Goal: Task Accomplishment & Management: Manage account settings

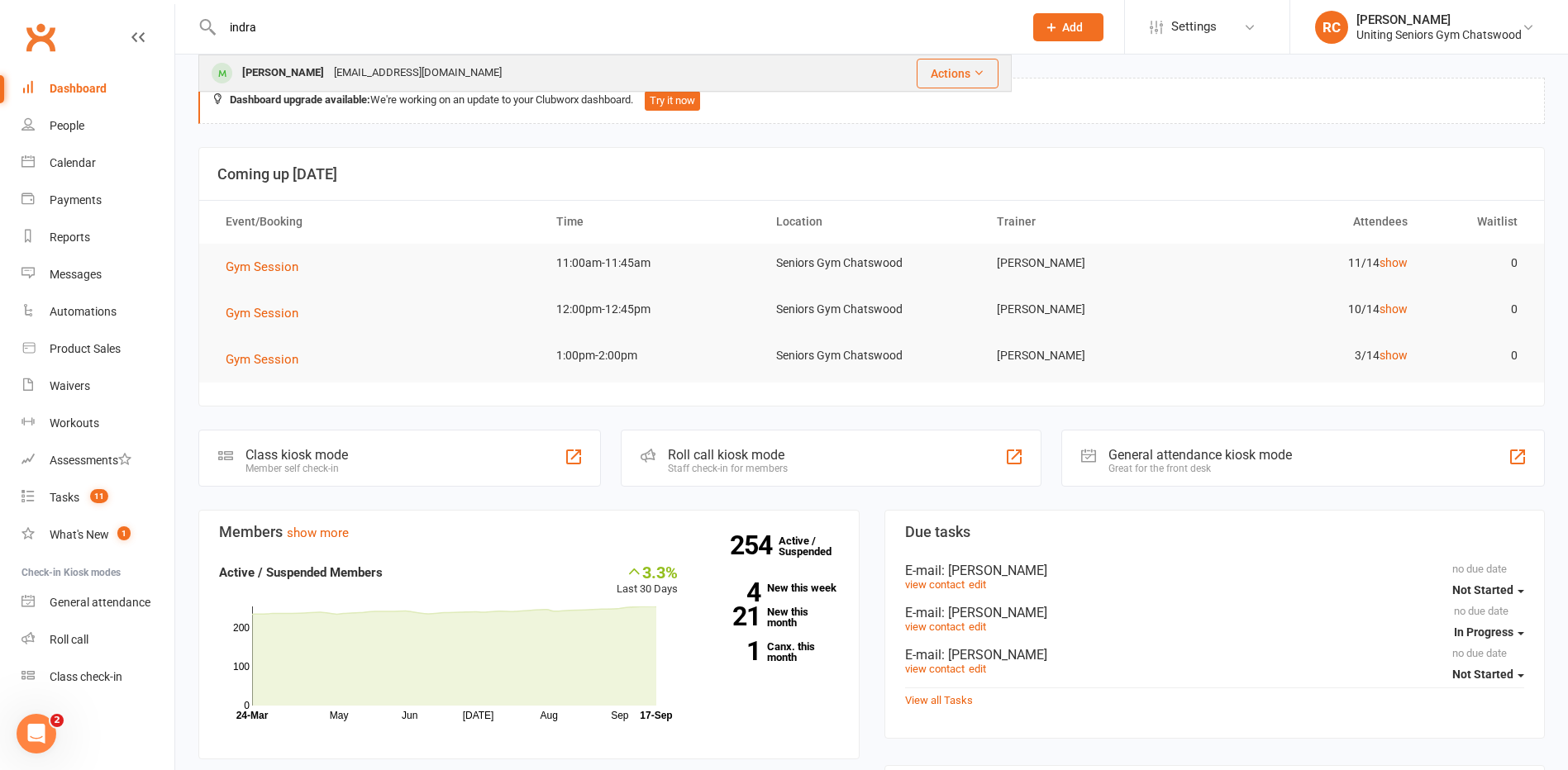
type input "indra"
click at [372, 69] on div "[EMAIL_ADDRESS][DOMAIN_NAME]" at bounding box center [418, 73] width 178 height 24
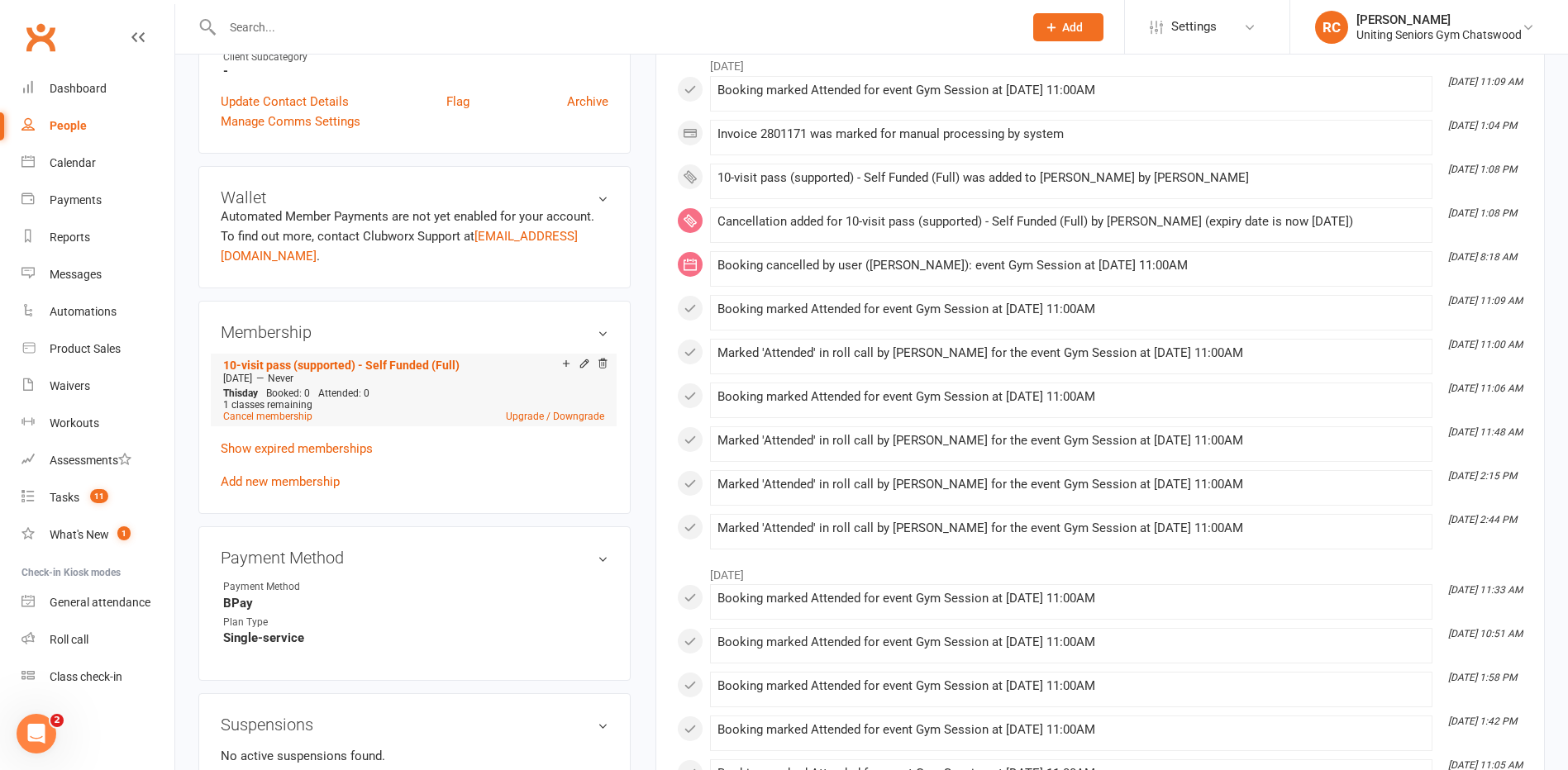
scroll to position [414, 0]
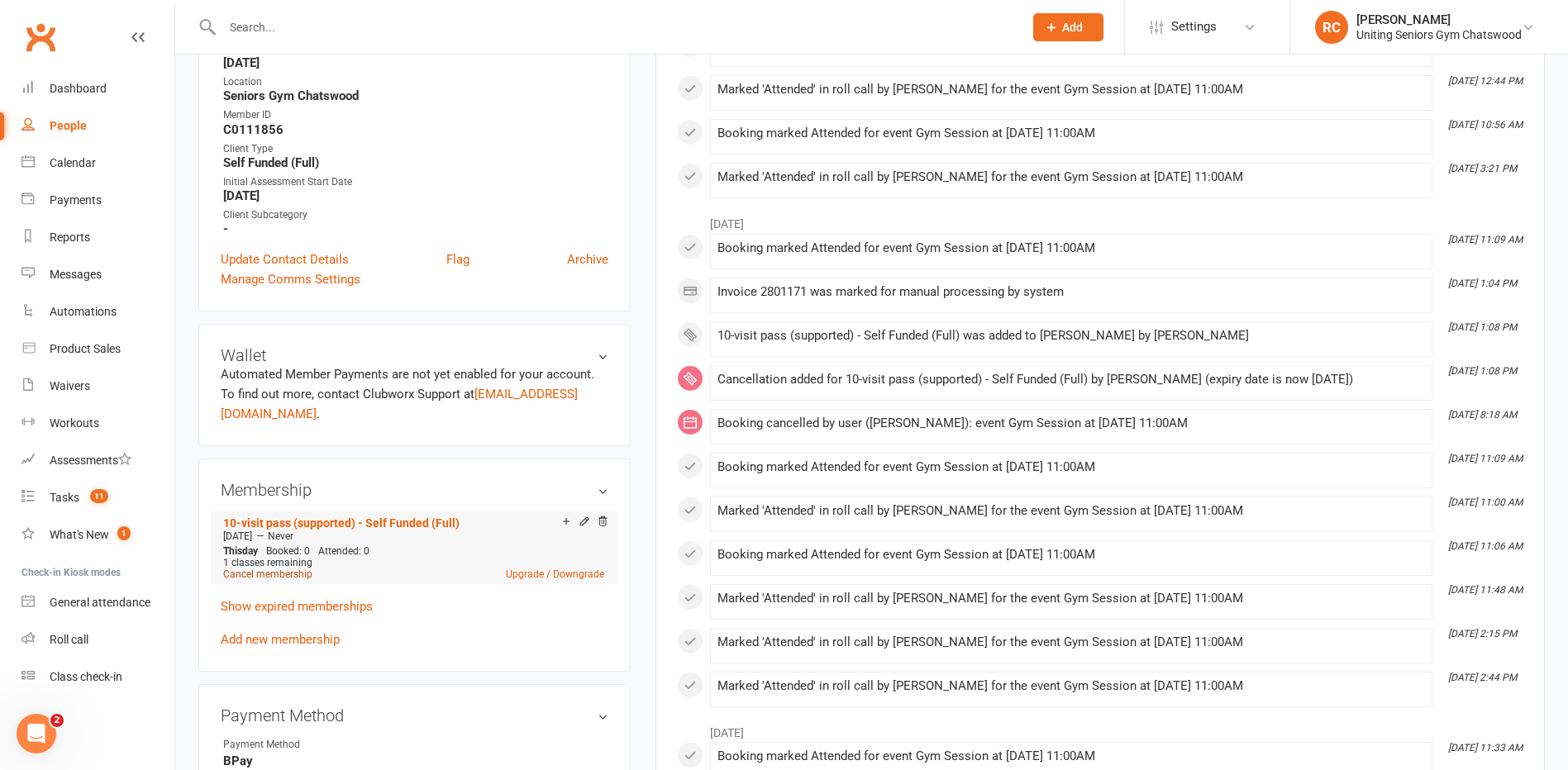
click at [285, 575] on link "Cancel membership" at bounding box center [267, 574] width 89 height 12
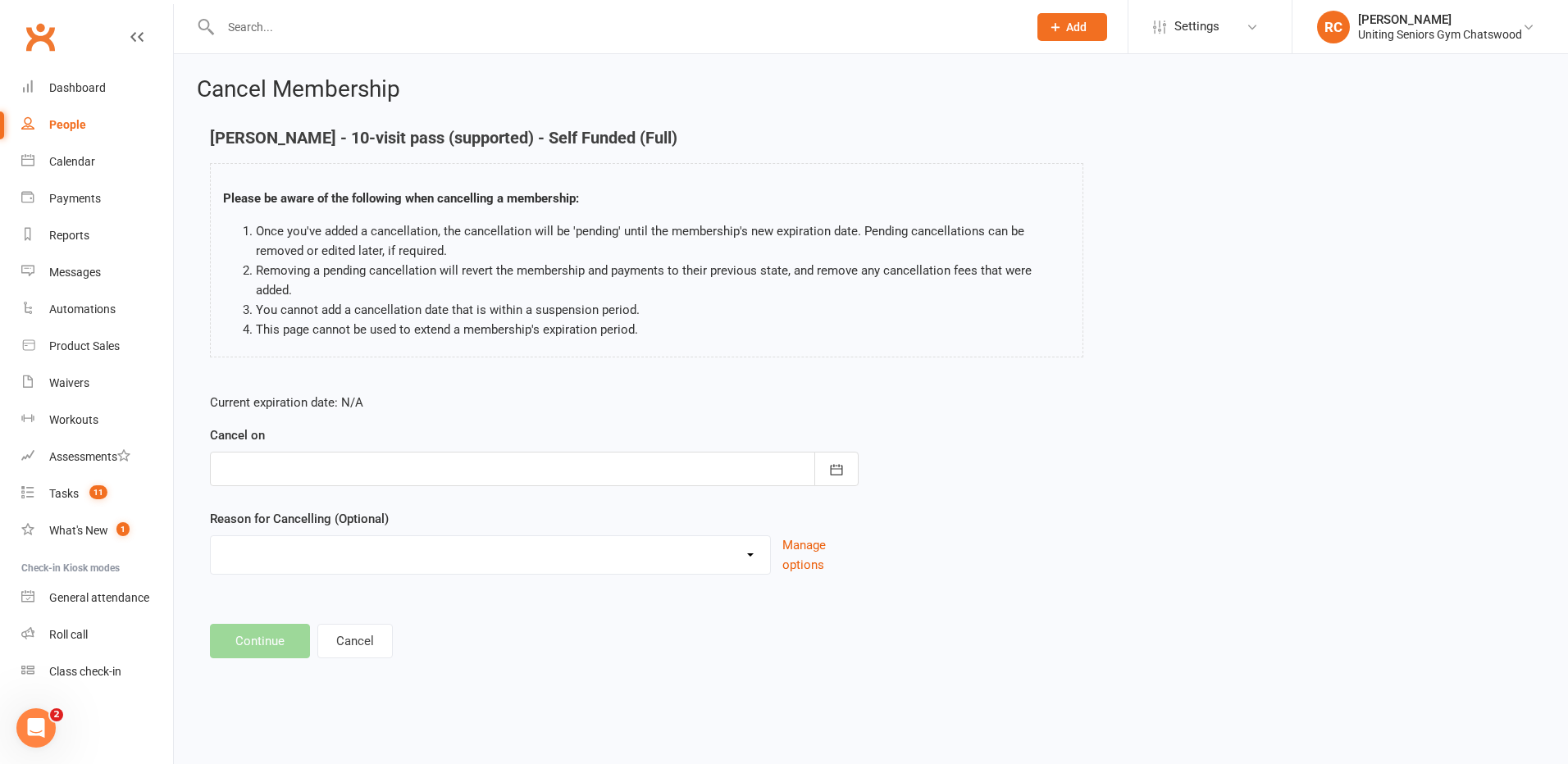
click at [282, 458] on div at bounding box center [534, 469] width 648 height 35
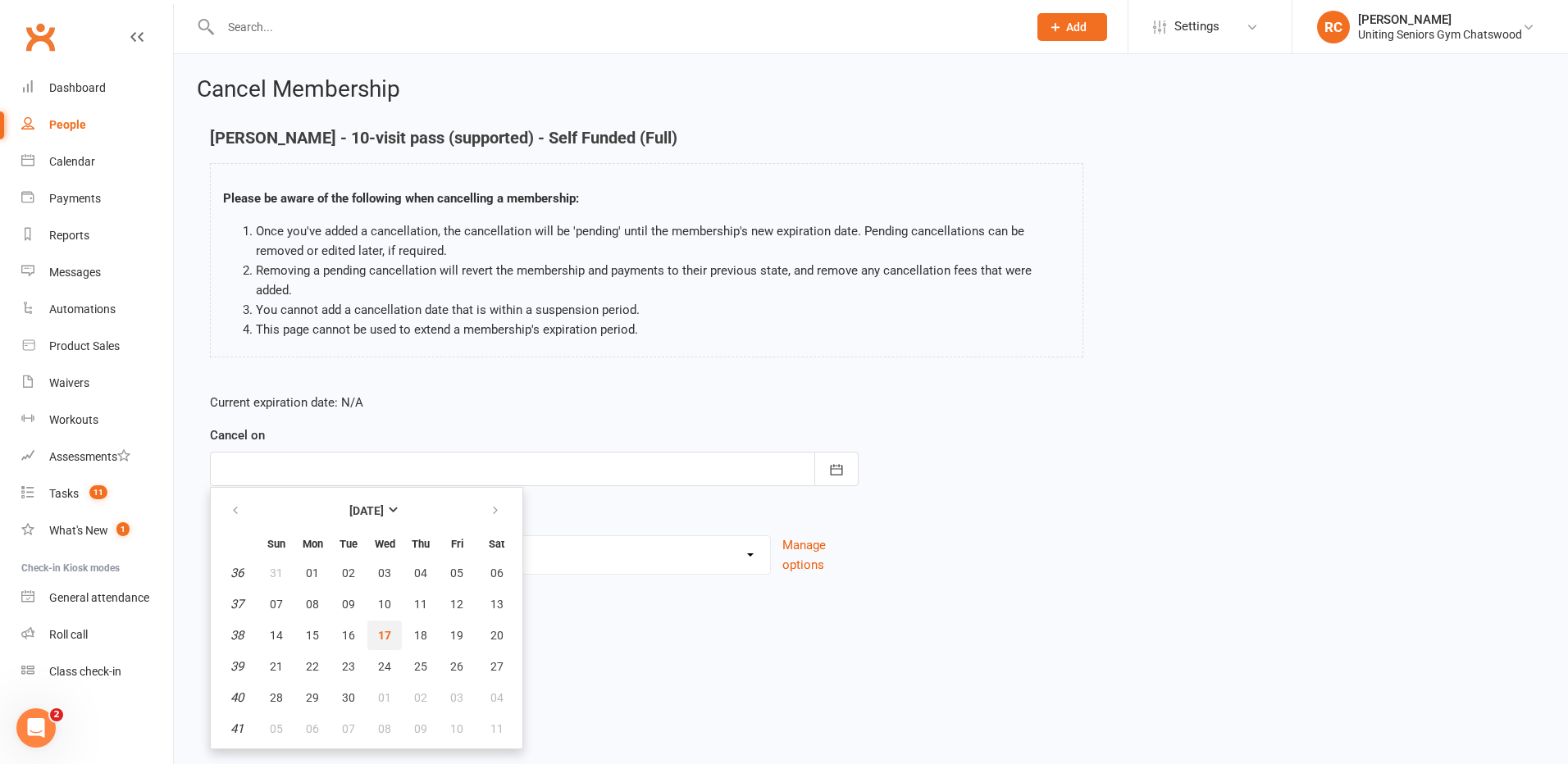
click at [385, 629] on span "17" at bounding box center [385, 636] width 14 height 14
type input "[DATE]"
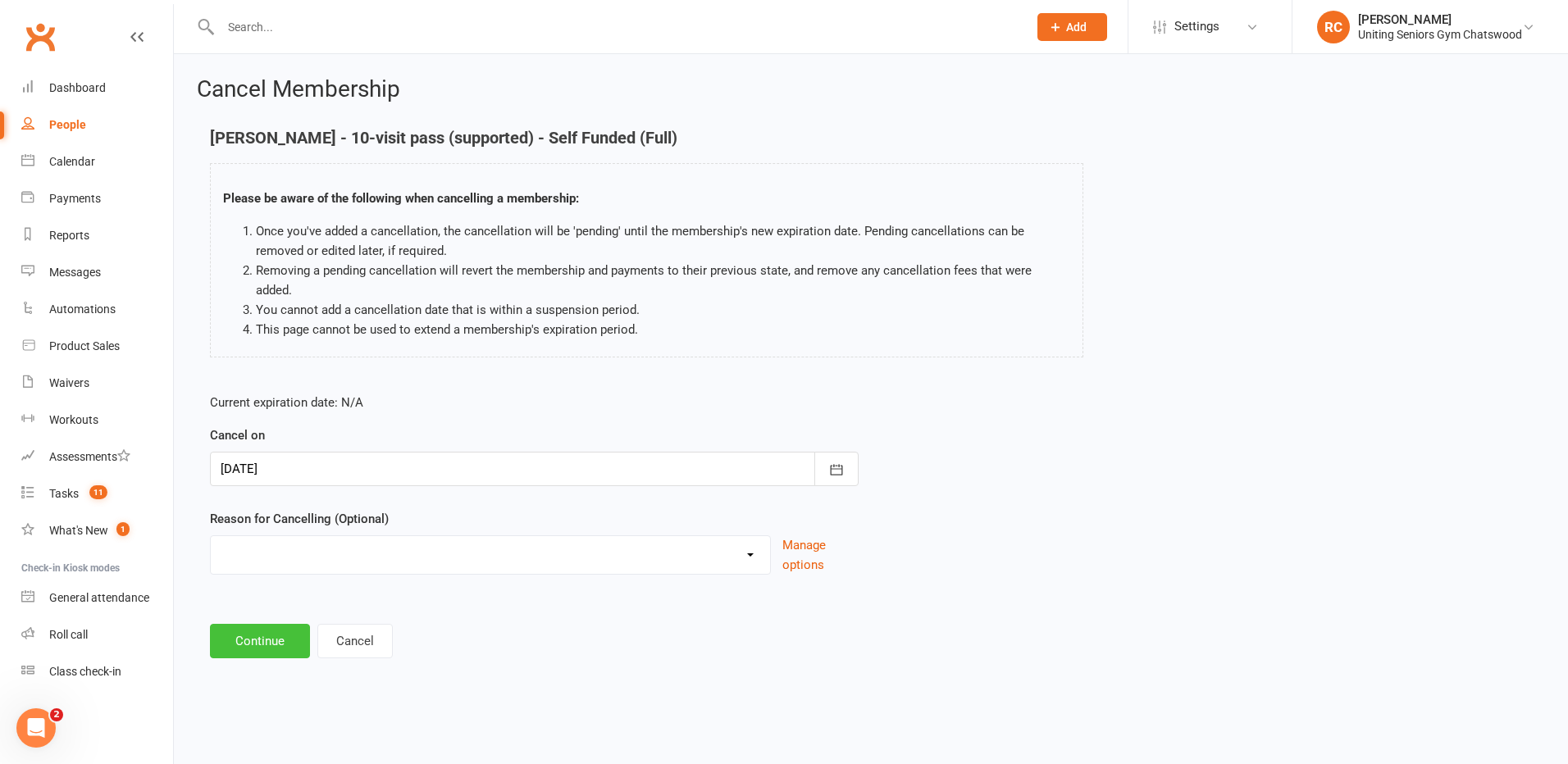
click at [289, 624] on button "Continue" at bounding box center [260, 641] width 100 height 35
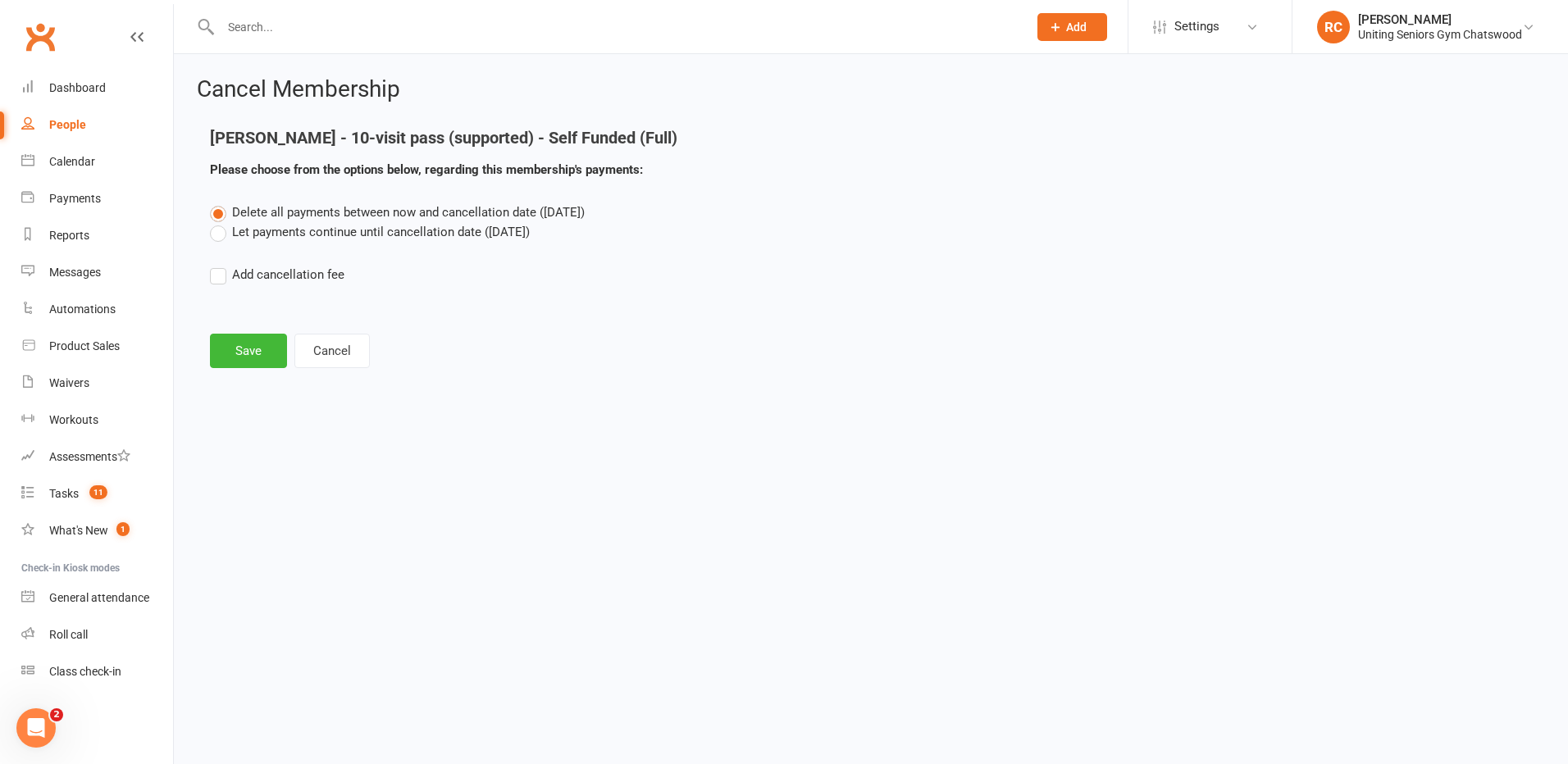
click at [259, 370] on div "Cancel Membership [PERSON_NAME] - 10-visit pass (supported) - Self Funded (Full…" at bounding box center [871, 224] width 1394 height 340
click at [261, 366] on button "Save" at bounding box center [248, 350] width 77 height 35
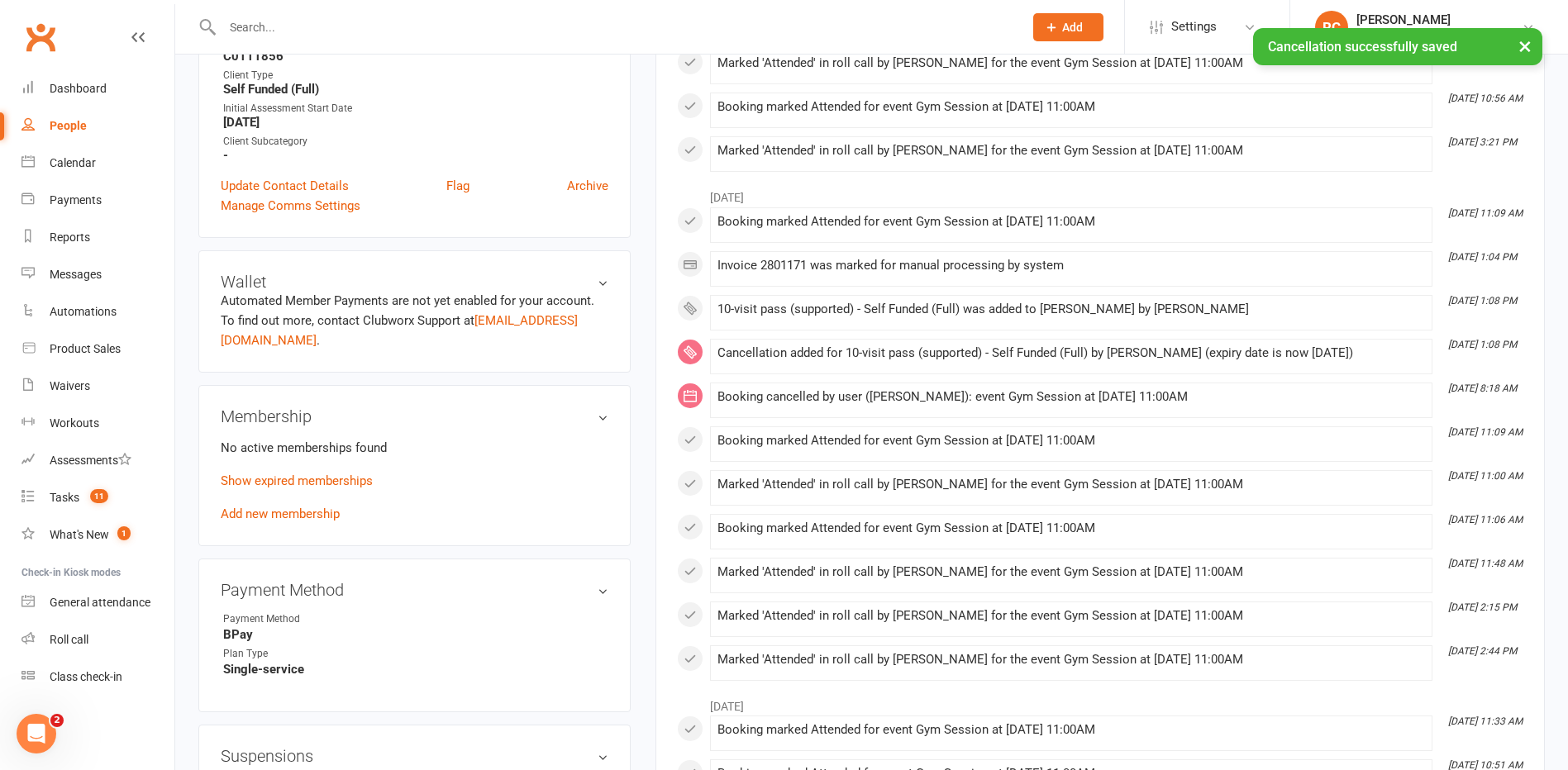
scroll to position [496, 0]
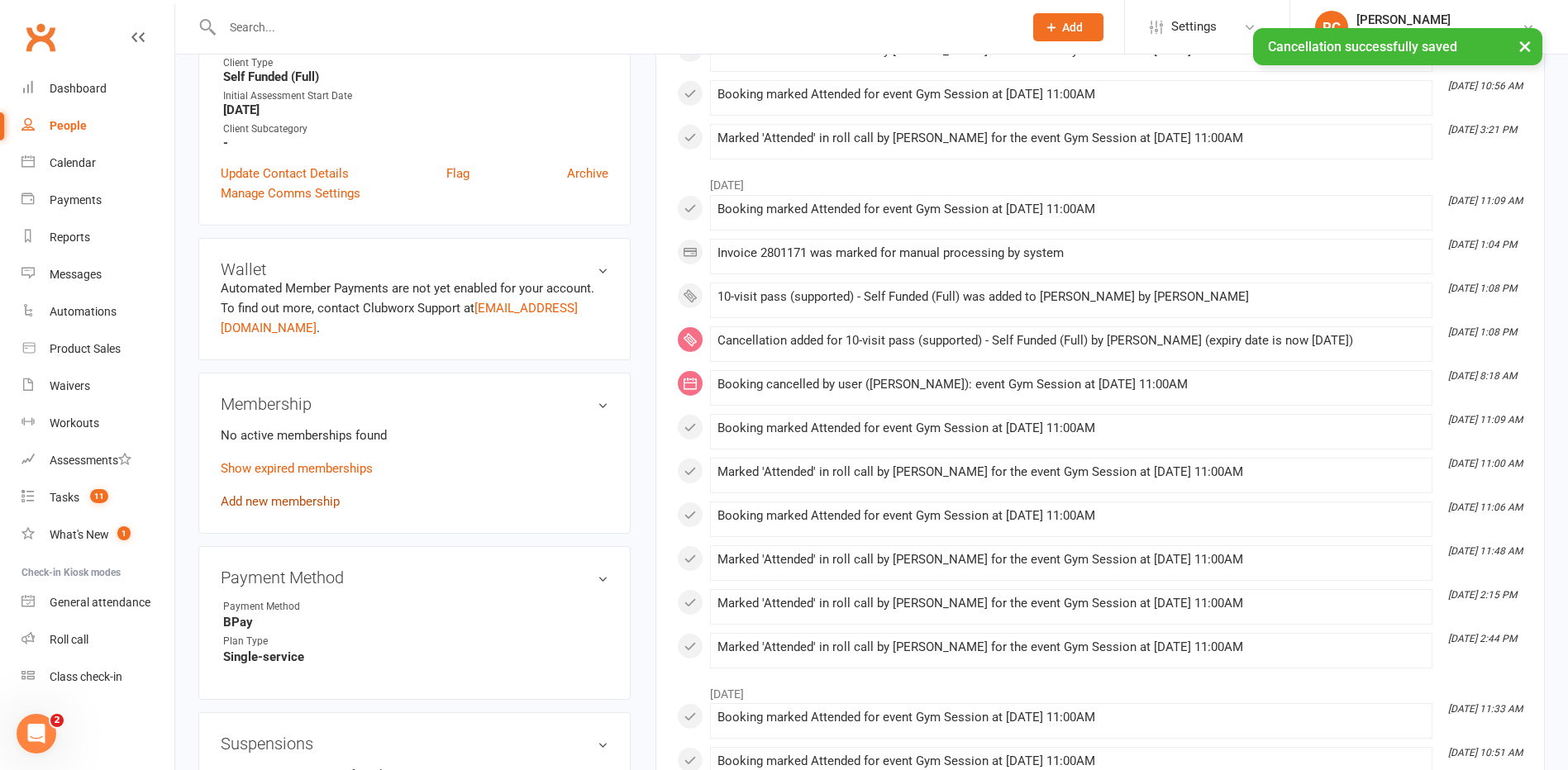
click at [285, 502] on link "Add new membership" at bounding box center [280, 501] width 119 height 14
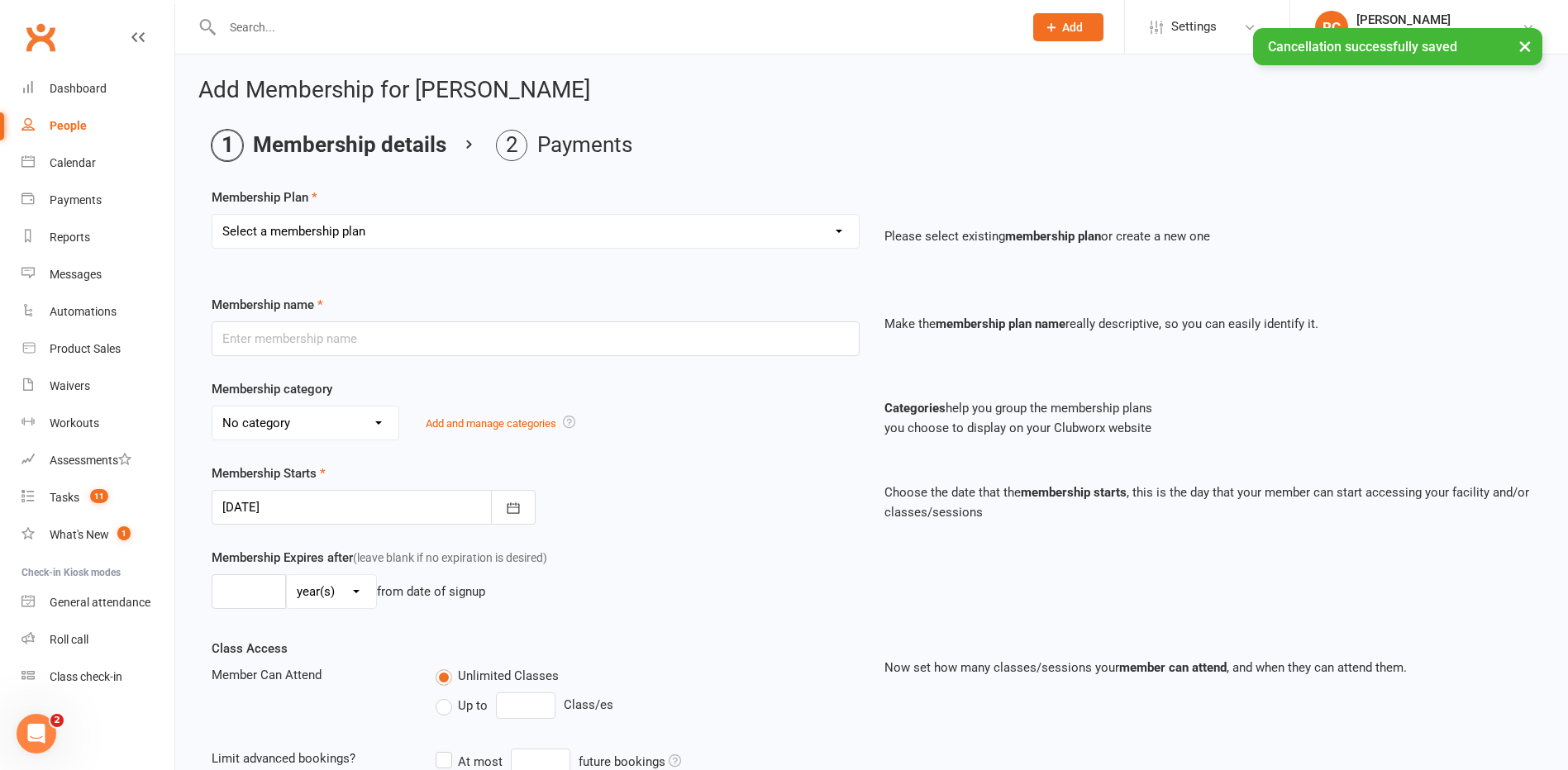
click at [358, 204] on div "Membership Plan Select a membership plan Create new Membership Plan Initial Ass…" at bounding box center [871, 230] width 1320 height 84
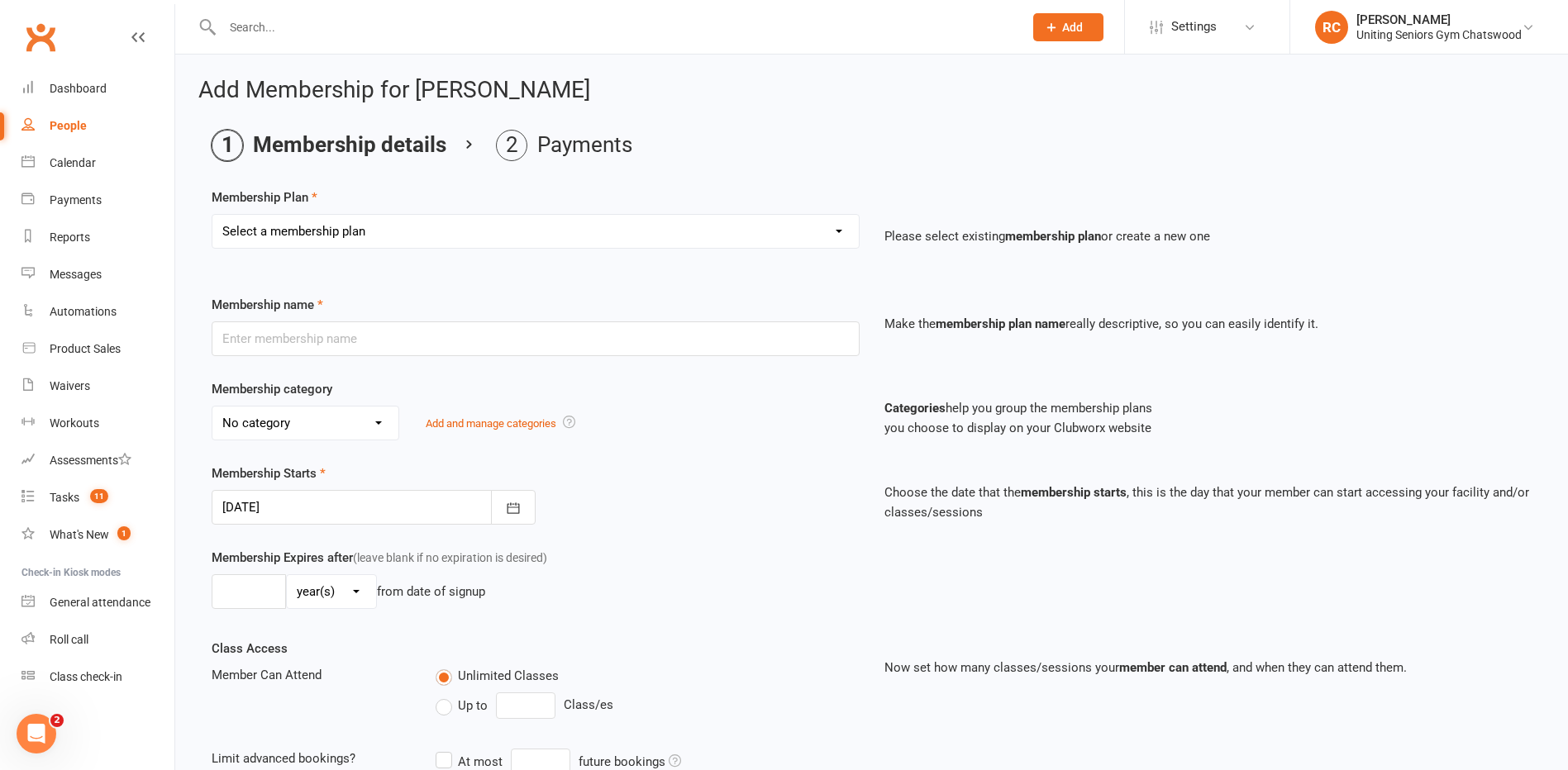
click at [359, 214] on div "Select a membership plan Create new Membership Plan Initial Assessment + Set Up…" at bounding box center [536, 231] width 648 height 35
click at [357, 233] on select "Select a membership plan Create new Membership Plan Initial Assessment + Set Up…" at bounding box center [536, 231] width 647 height 33
select select "18"
click at [213, 215] on select "Select a membership plan Create new Membership Plan Initial Assessment + Set Up…" at bounding box center [536, 231] width 647 height 33
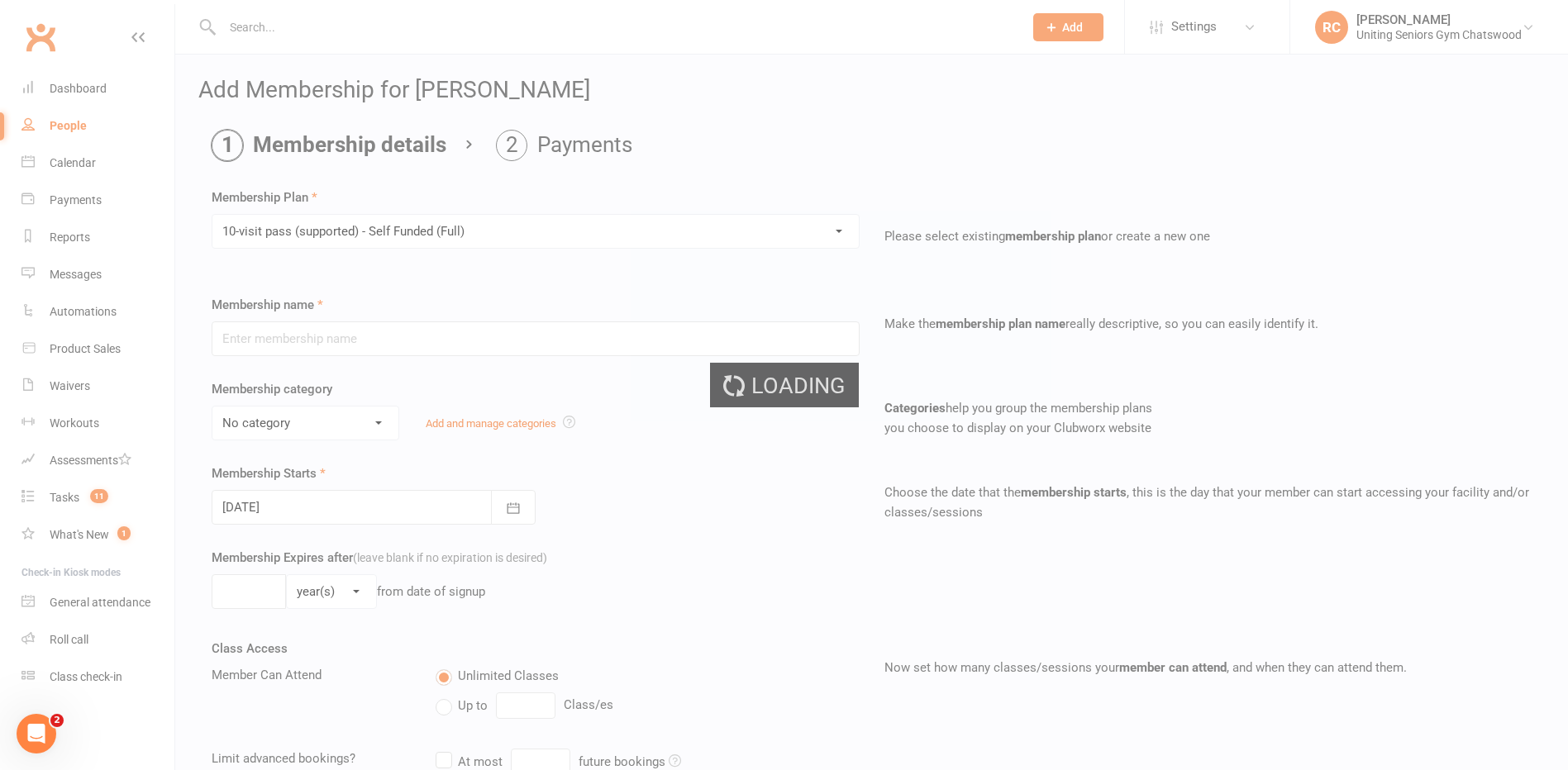
type input "10-visit pass (supported) - Self Funded (Full)"
select select "0"
type input "0"
select select "2"
type input "1"
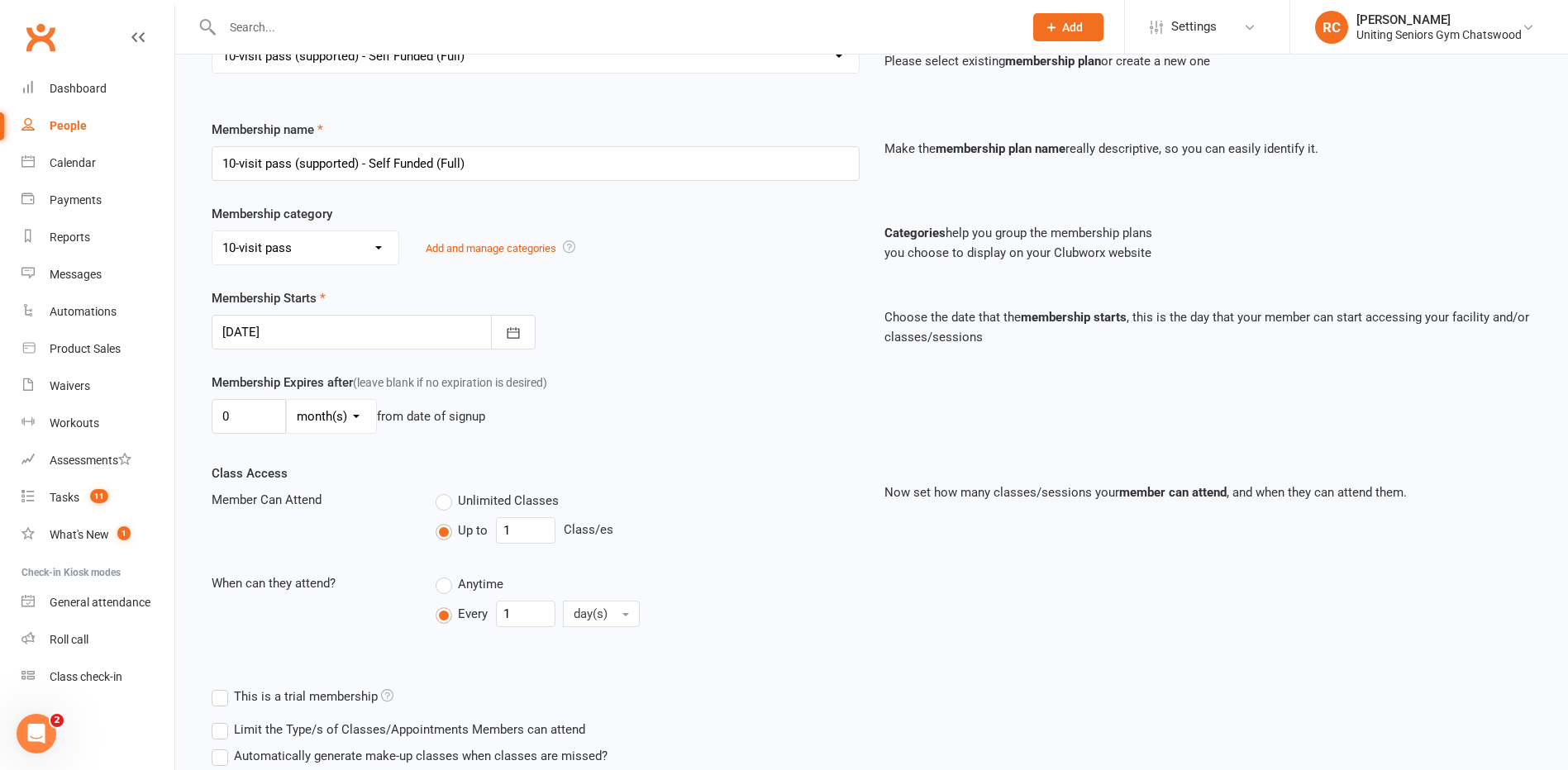
scroll to position [303, 0]
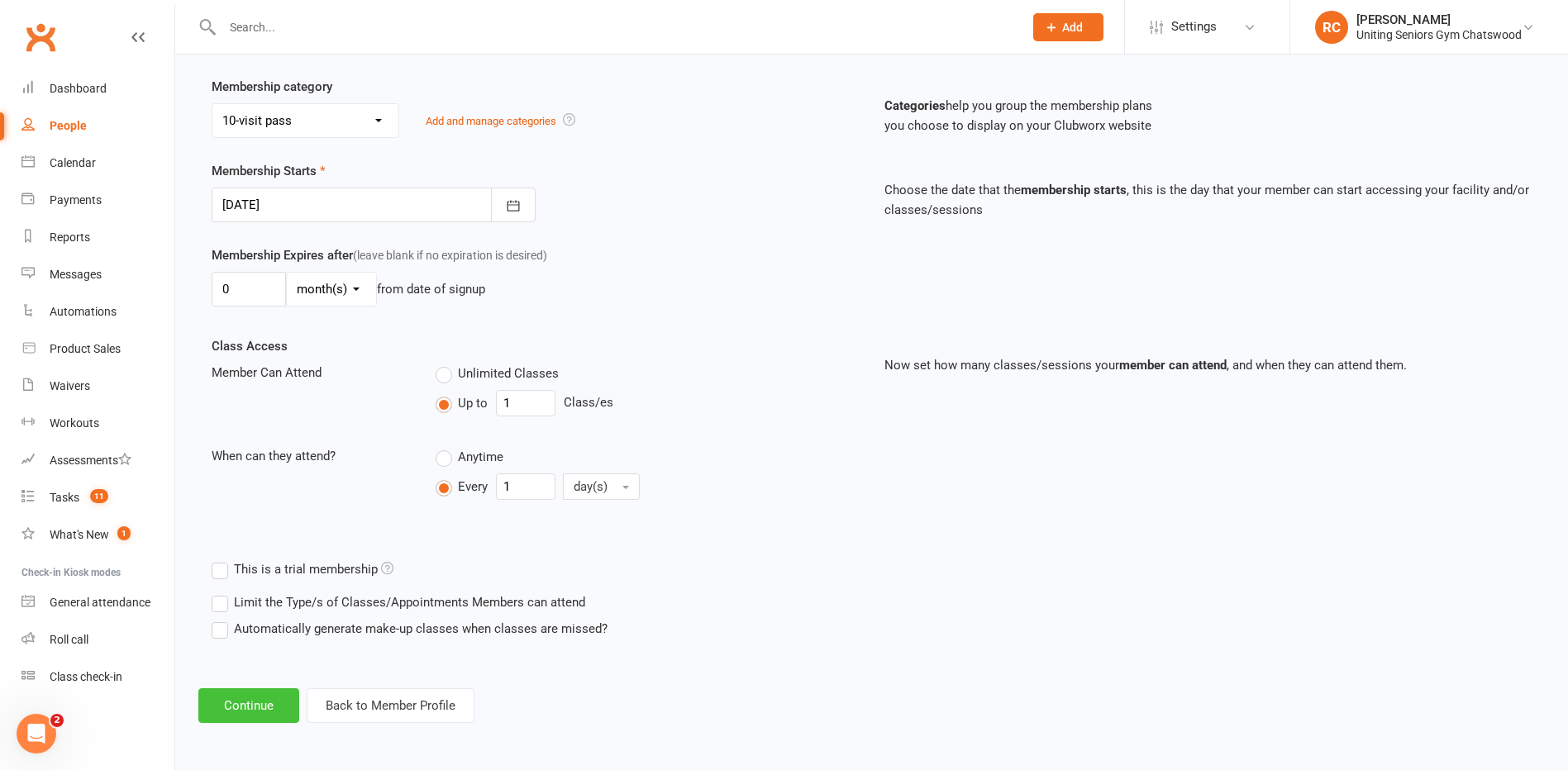
click at [254, 708] on button "Continue" at bounding box center [248, 705] width 101 height 35
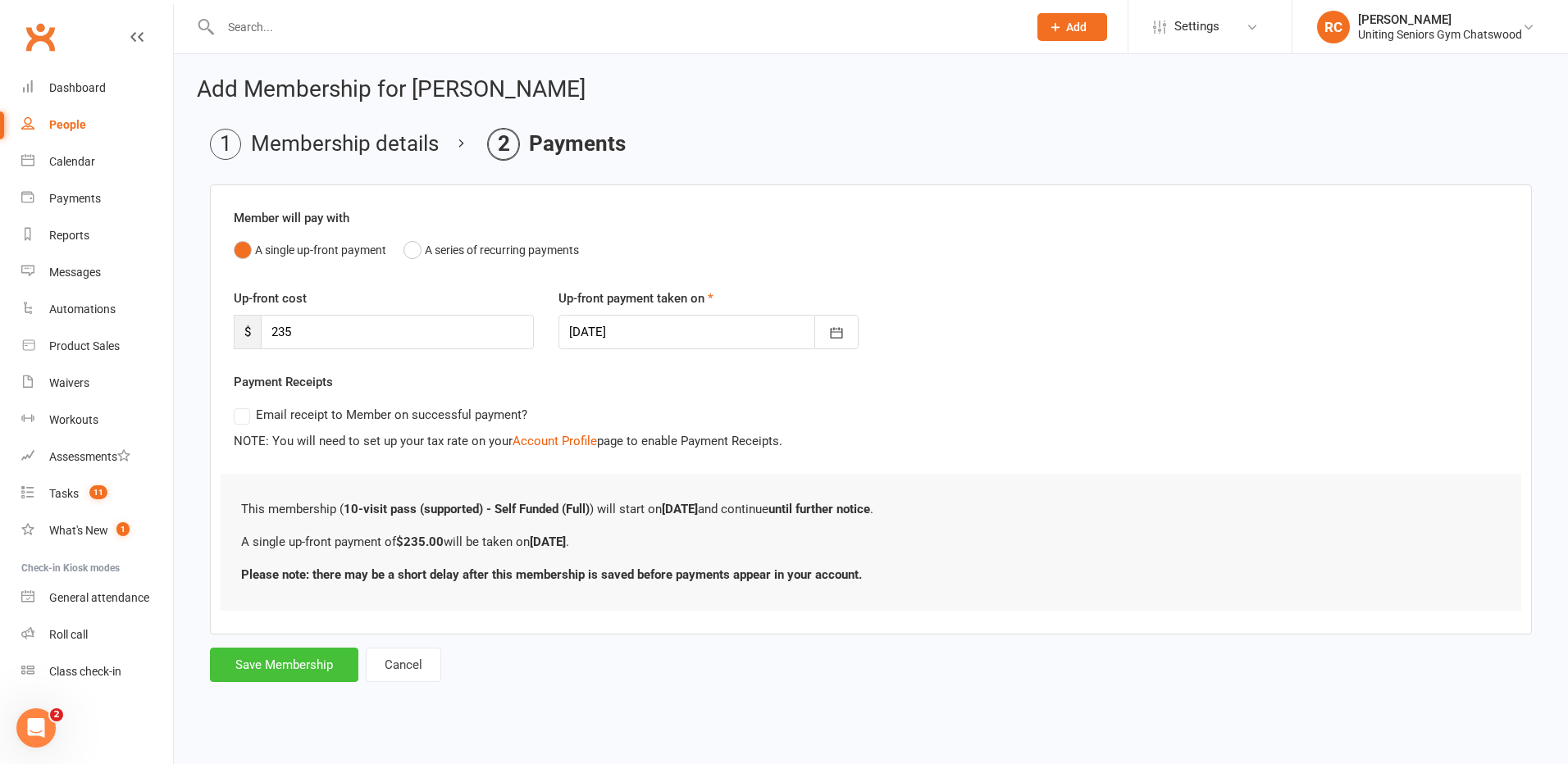
click at [302, 660] on button "Save Membership" at bounding box center [285, 664] width 149 height 35
